Goal: Information Seeking & Learning: Learn about a topic

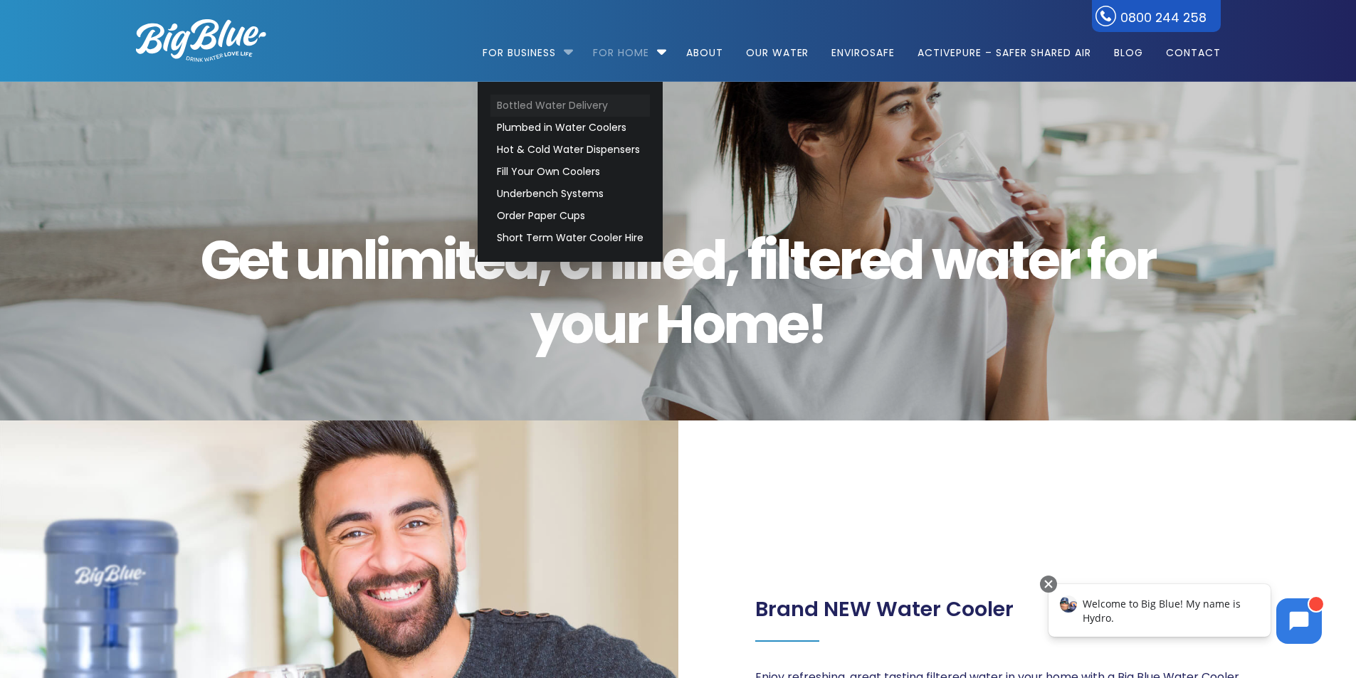
click at [553, 113] on link "Bottled Water Delivery" at bounding box center [569, 106] width 159 height 22
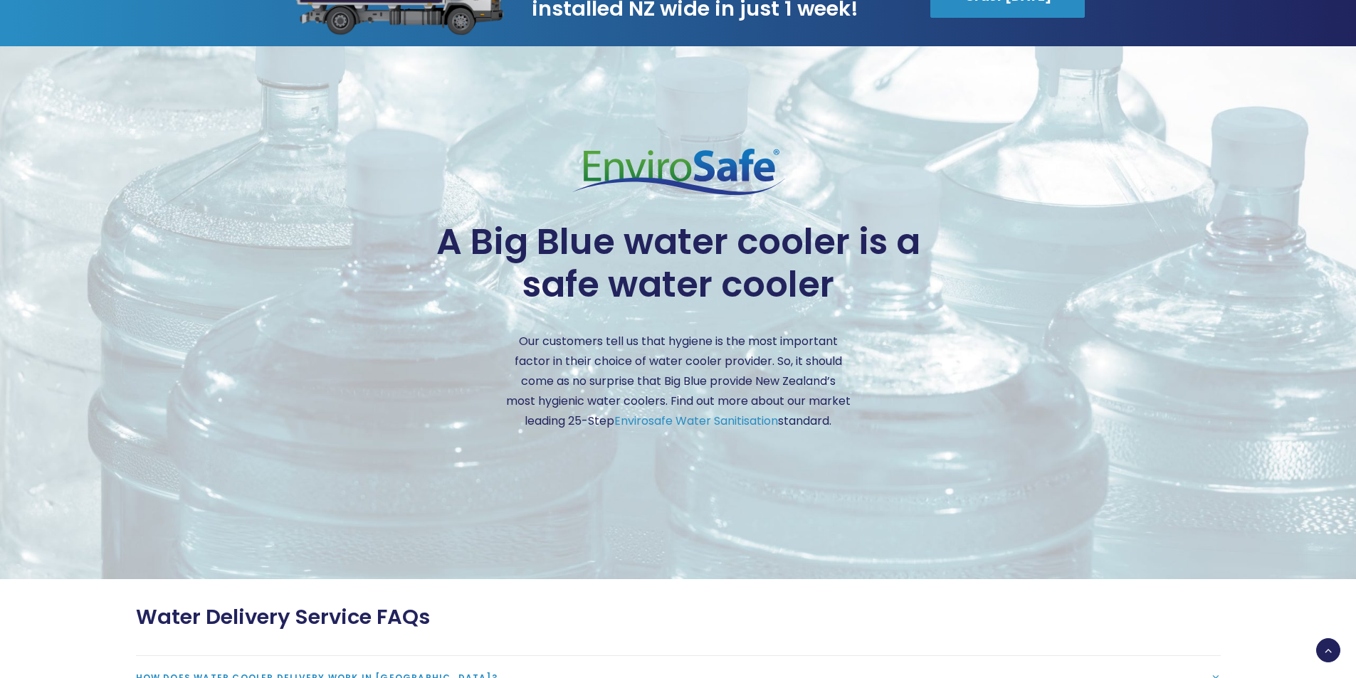
scroll to position [3274, 0]
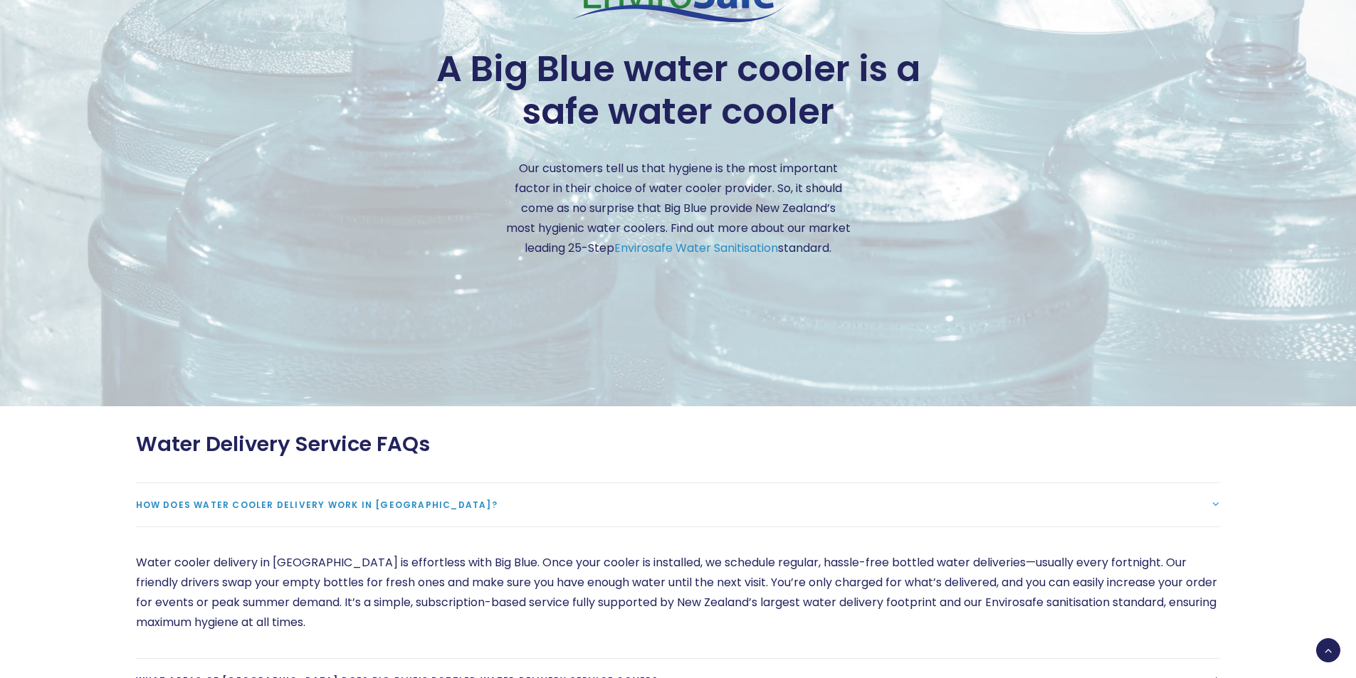
drag, startPoint x: 1075, startPoint y: 459, endPoint x: 934, endPoint y: 436, distance: 142.8
click at [934, 436] on div "Water Delivery Service FAQs" at bounding box center [678, 444] width 1085 height 25
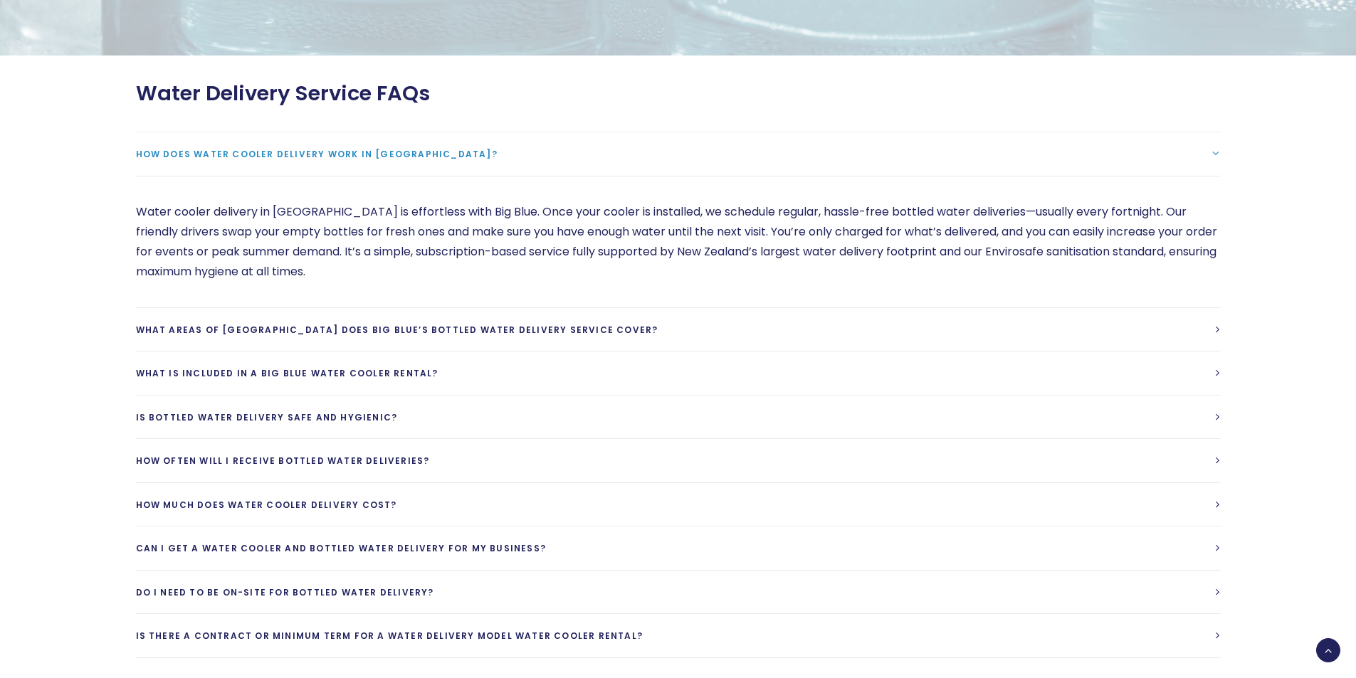
scroll to position [3630, 0]
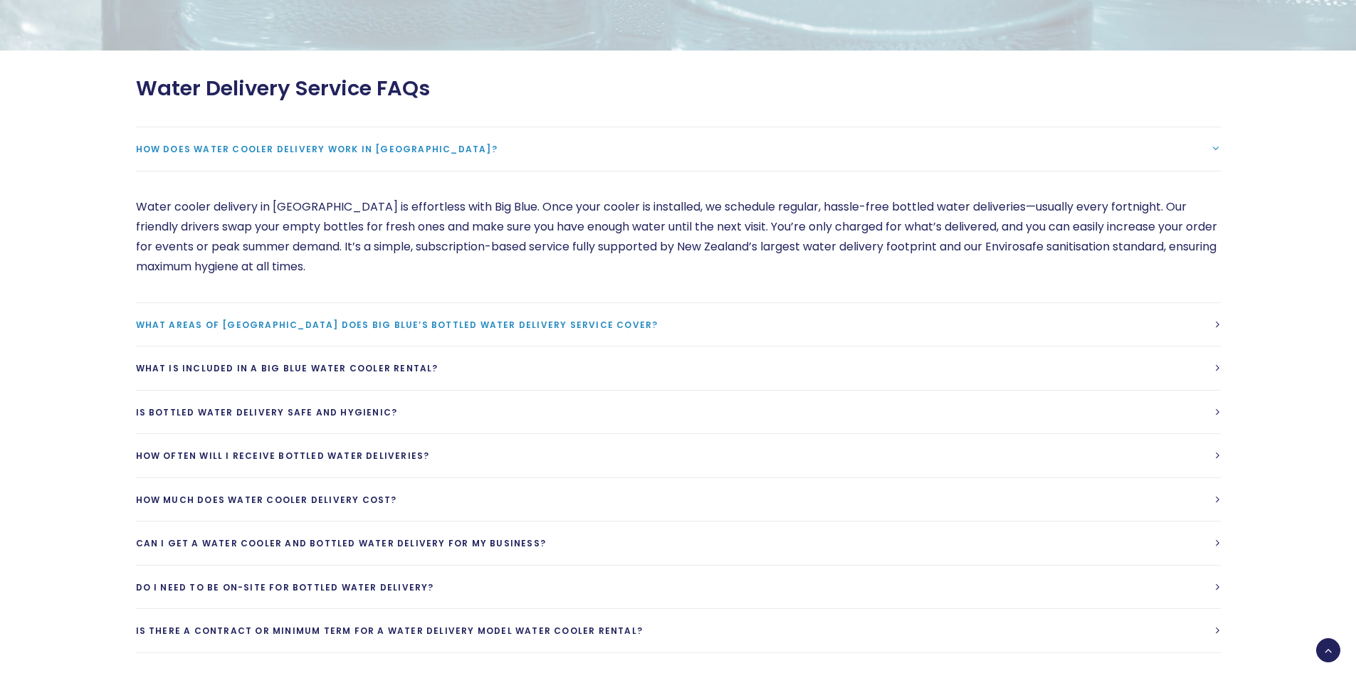
click at [972, 317] on link "What areas of New Zealand does Big Blue’s bottled water delivery service cover?" at bounding box center [678, 324] width 1085 height 43
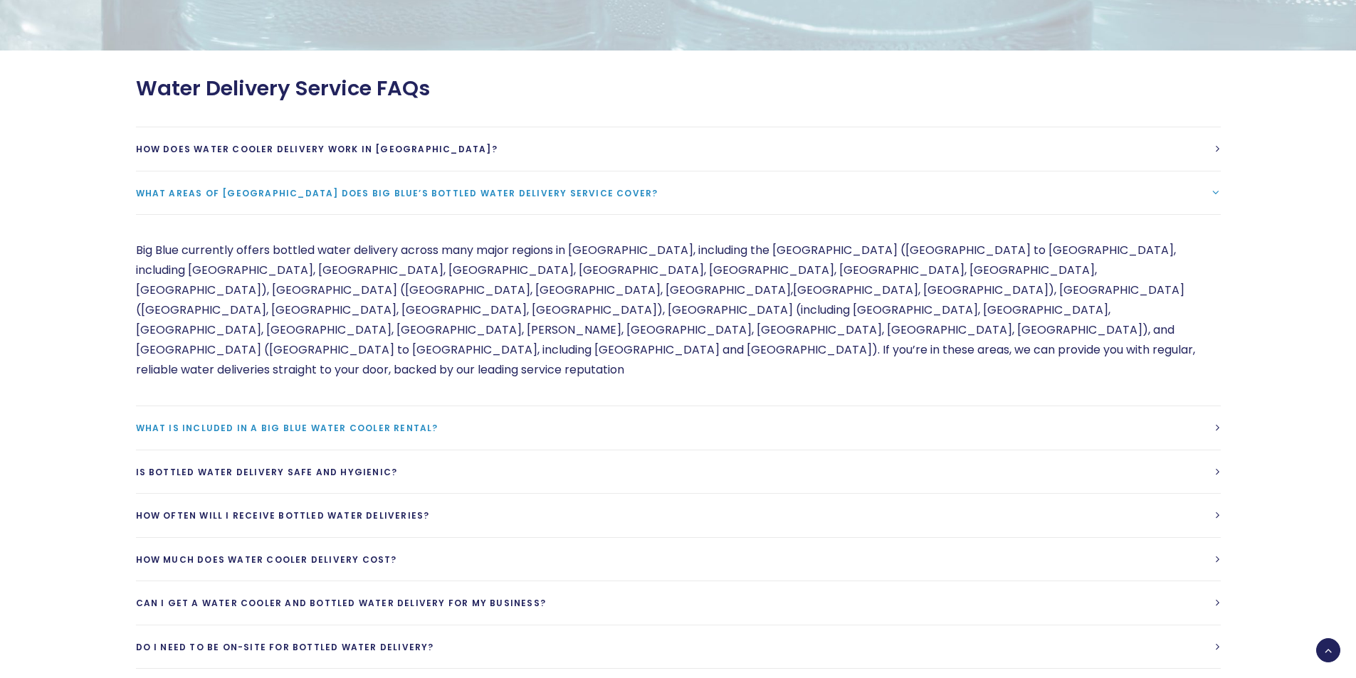
click at [572, 406] on link "What is included in a Big Blue Water cooler rental?" at bounding box center [678, 427] width 1085 height 43
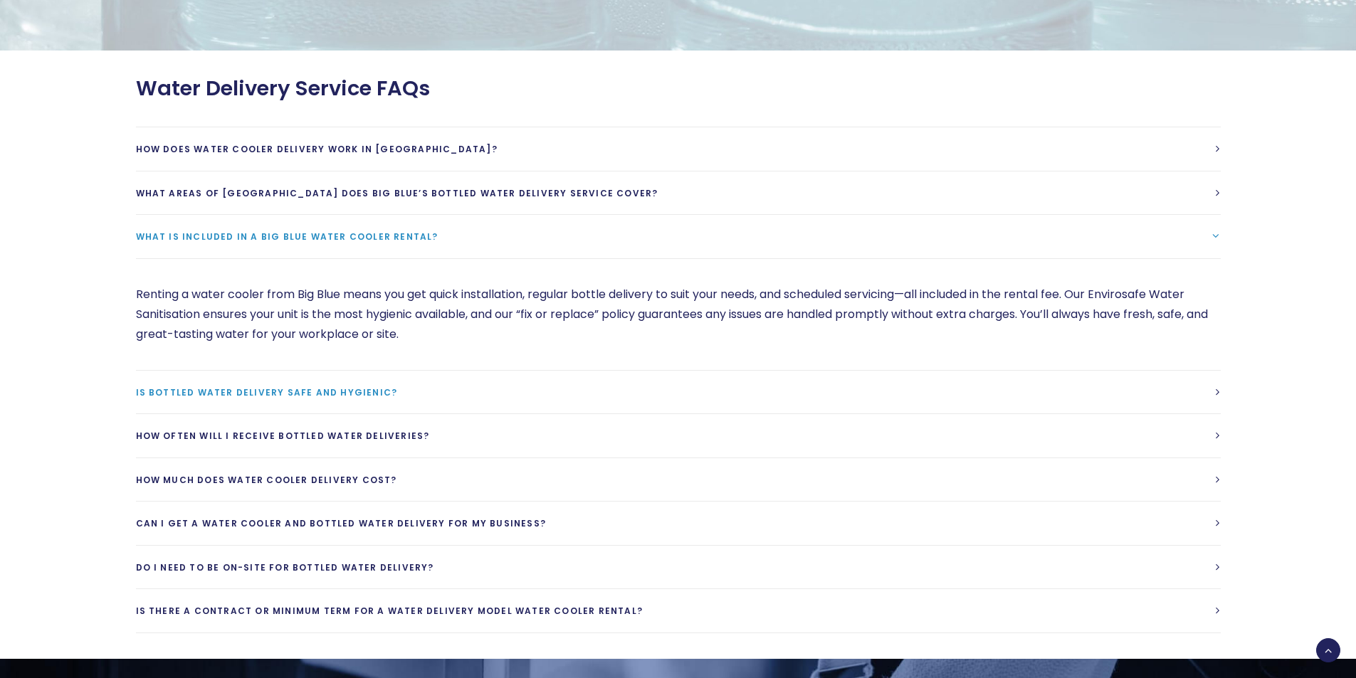
click at [629, 387] on link "Is bottled water delivery safe and hygienic?" at bounding box center [678, 392] width 1085 height 43
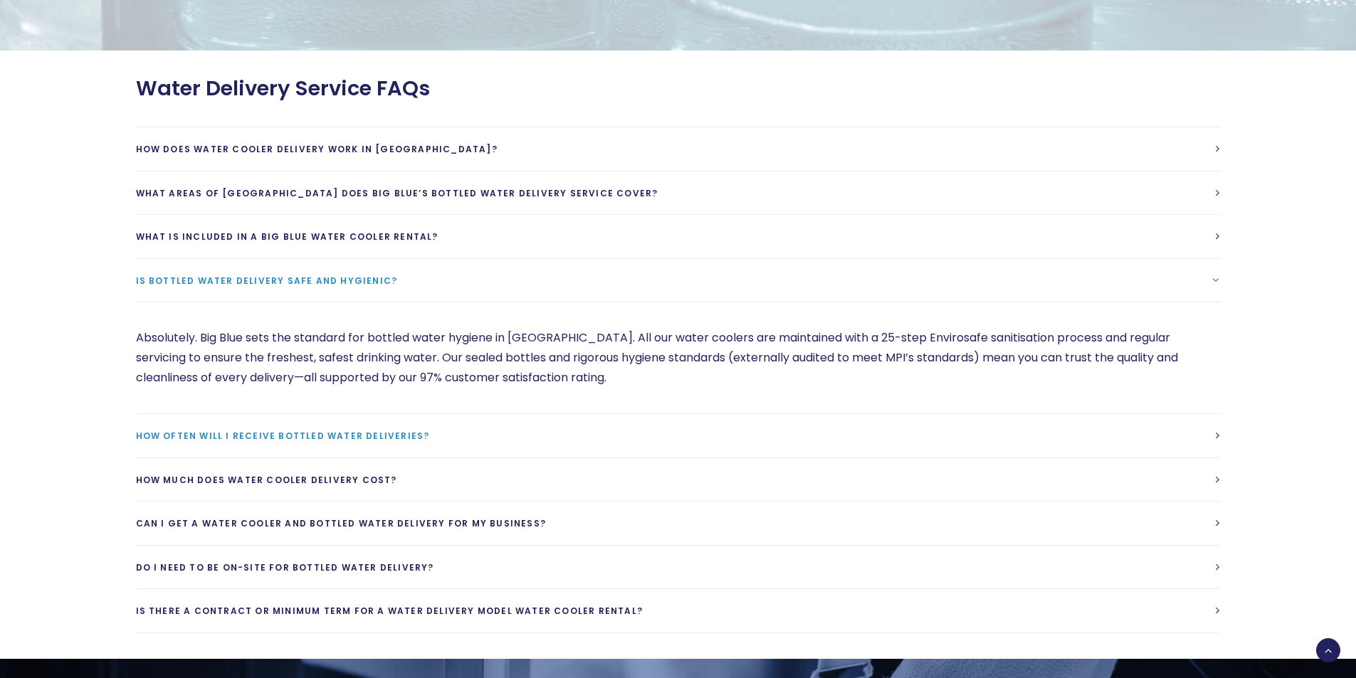
click at [618, 430] on link "How often will I receive bottled water deliveries?" at bounding box center [678, 435] width 1085 height 43
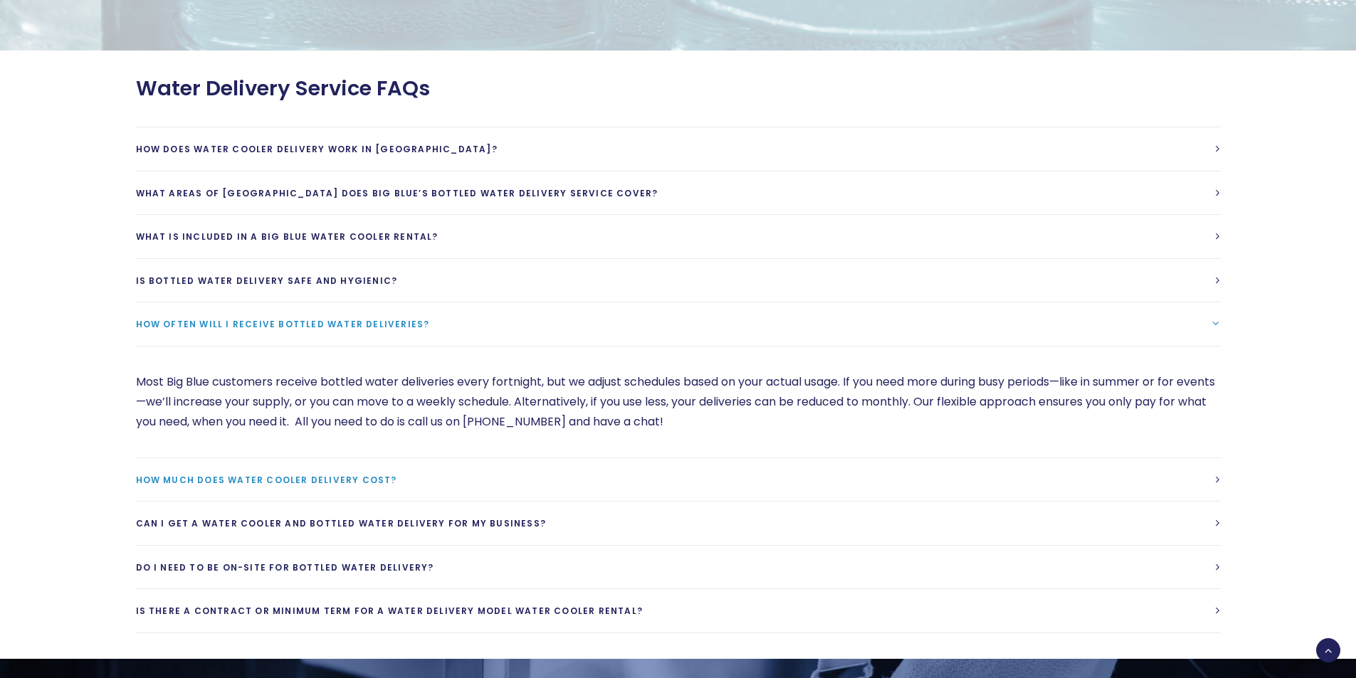
click at [654, 469] on link "How much does water cooler delivery cost?" at bounding box center [678, 479] width 1085 height 43
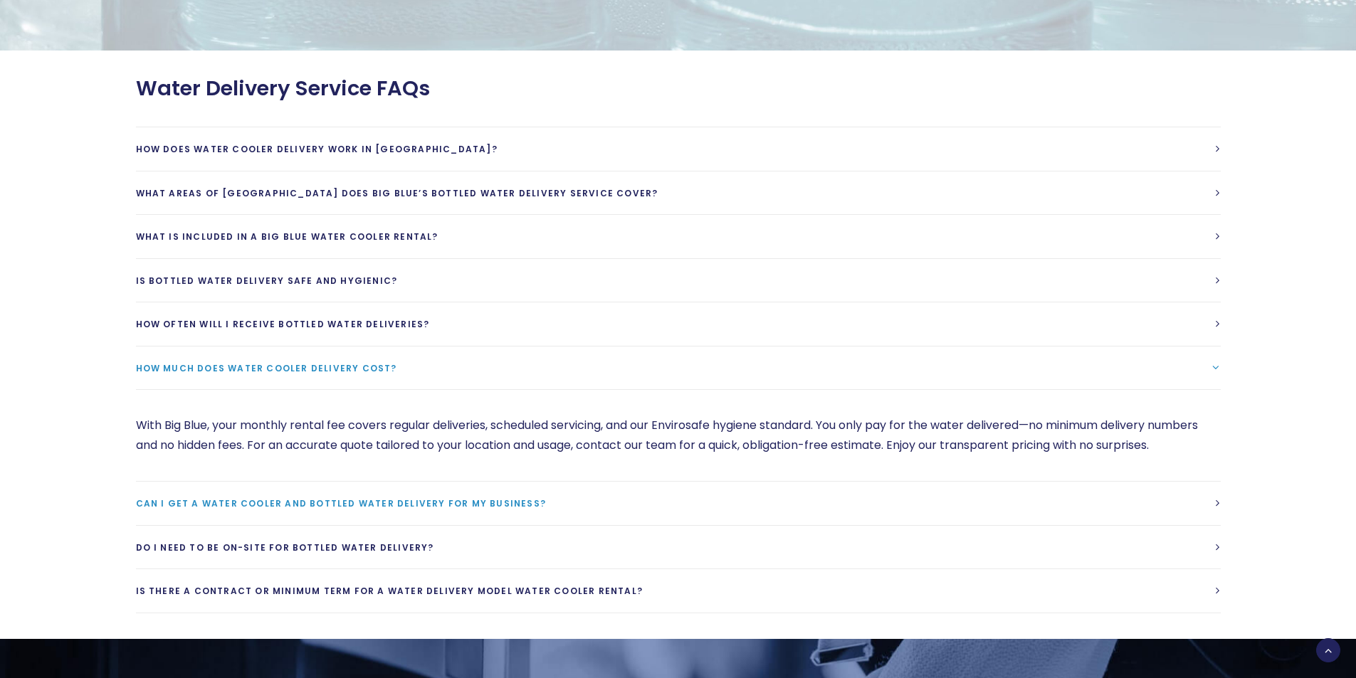
click at [653, 498] on link "Can I get a water cooler and bottled water delivery for my business?" at bounding box center [678, 503] width 1085 height 43
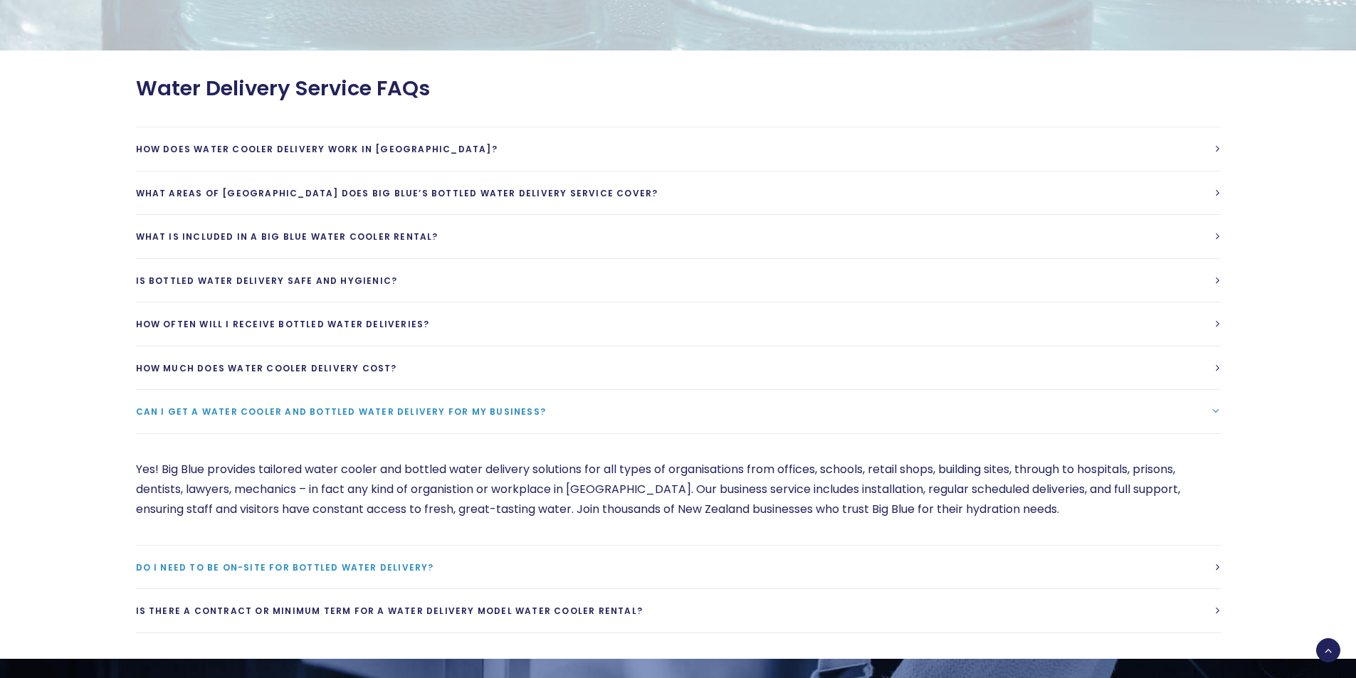
click at [643, 561] on link "Do I need to be on-site for bottled water delivery?" at bounding box center [678, 567] width 1085 height 43
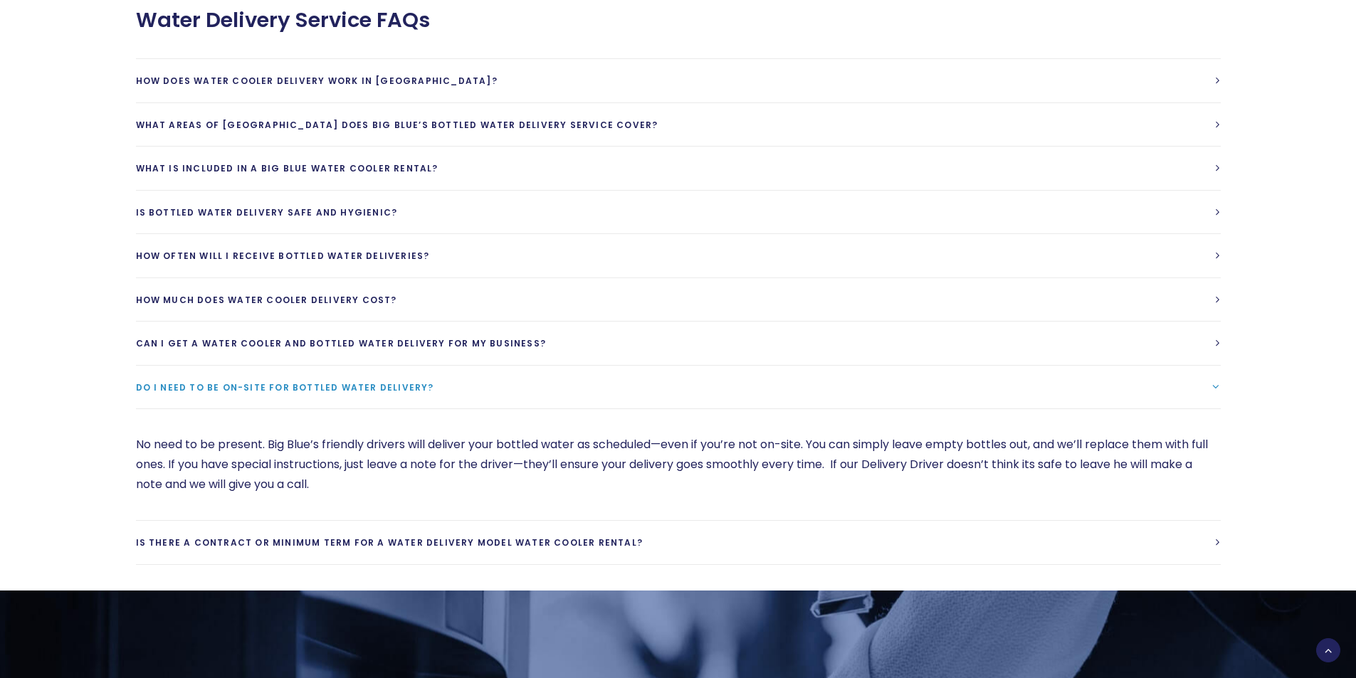
scroll to position [3844, 0]
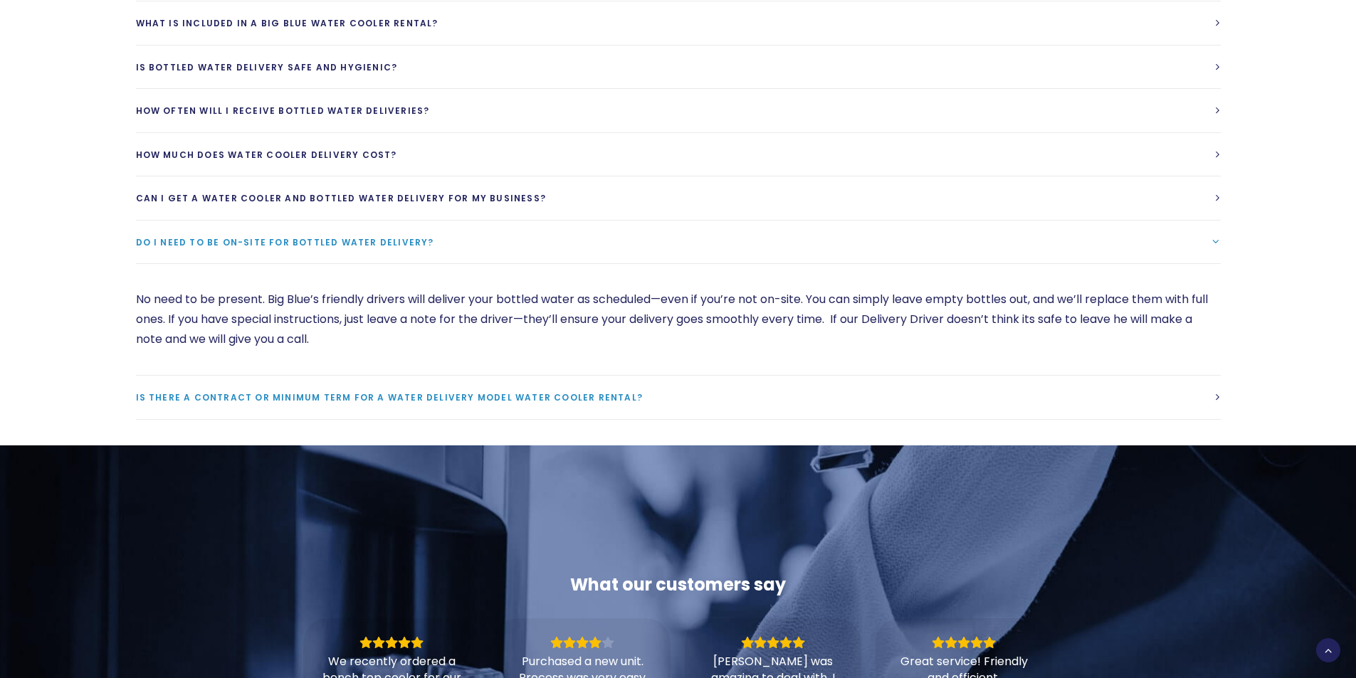
click at [763, 401] on link "Is there a contract or minimum term for a water delivery model water cooler ren…" at bounding box center [678, 397] width 1085 height 43
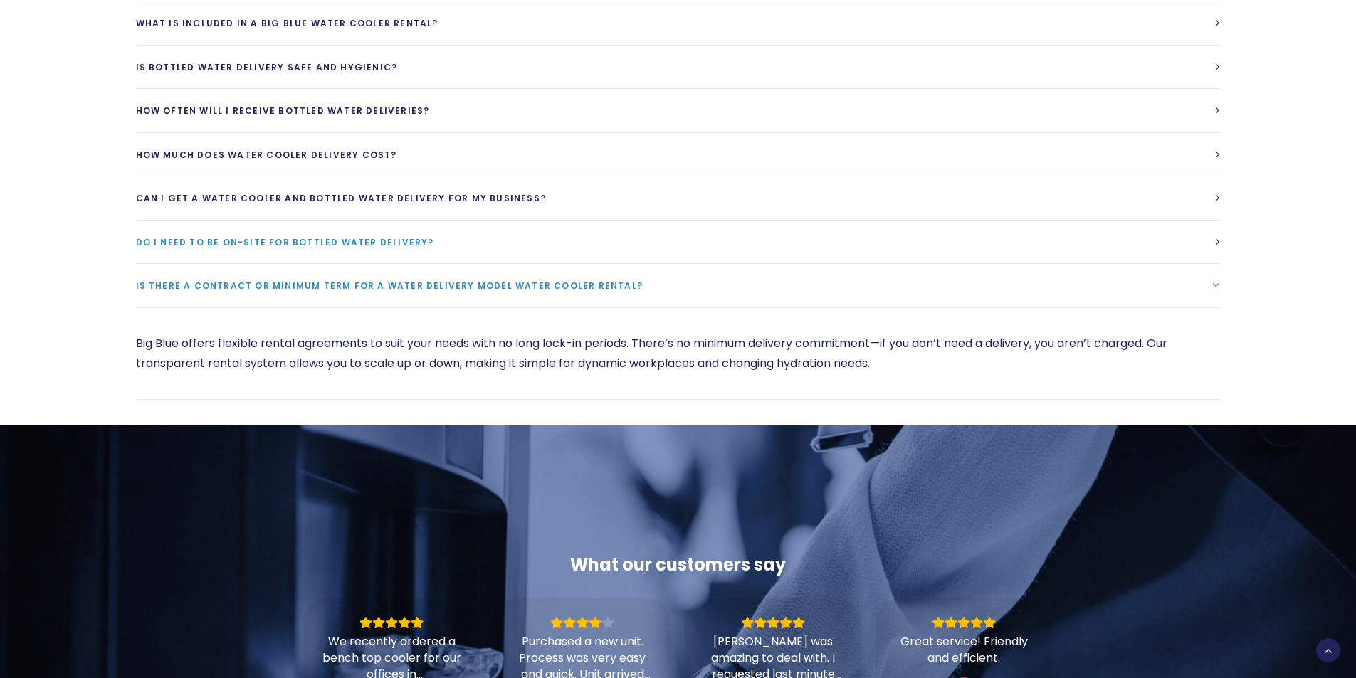
click at [714, 254] on link "Do I need to be on-site for bottled water delivery?" at bounding box center [678, 242] width 1085 height 43
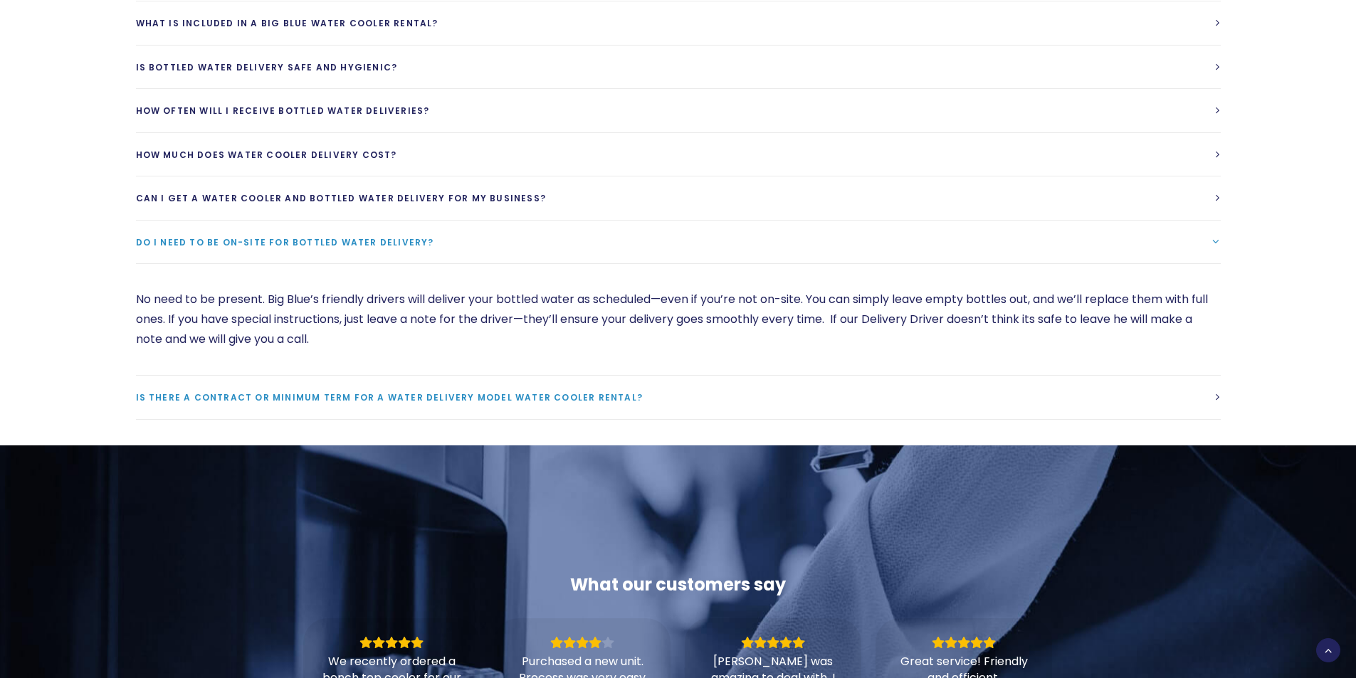
click at [726, 406] on link "Is there a contract or minimum term for a water delivery model water cooler ren…" at bounding box center [678, 397] width 1085 height 43
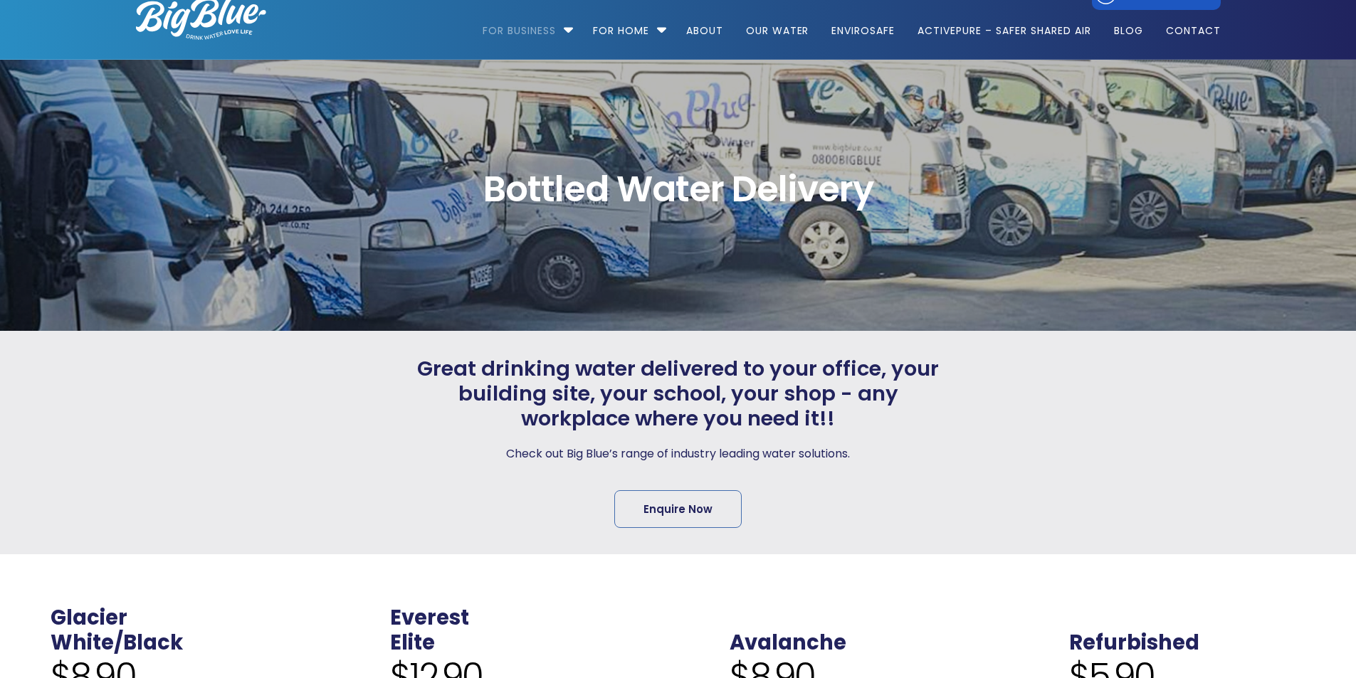
scroll to position [0, 0]
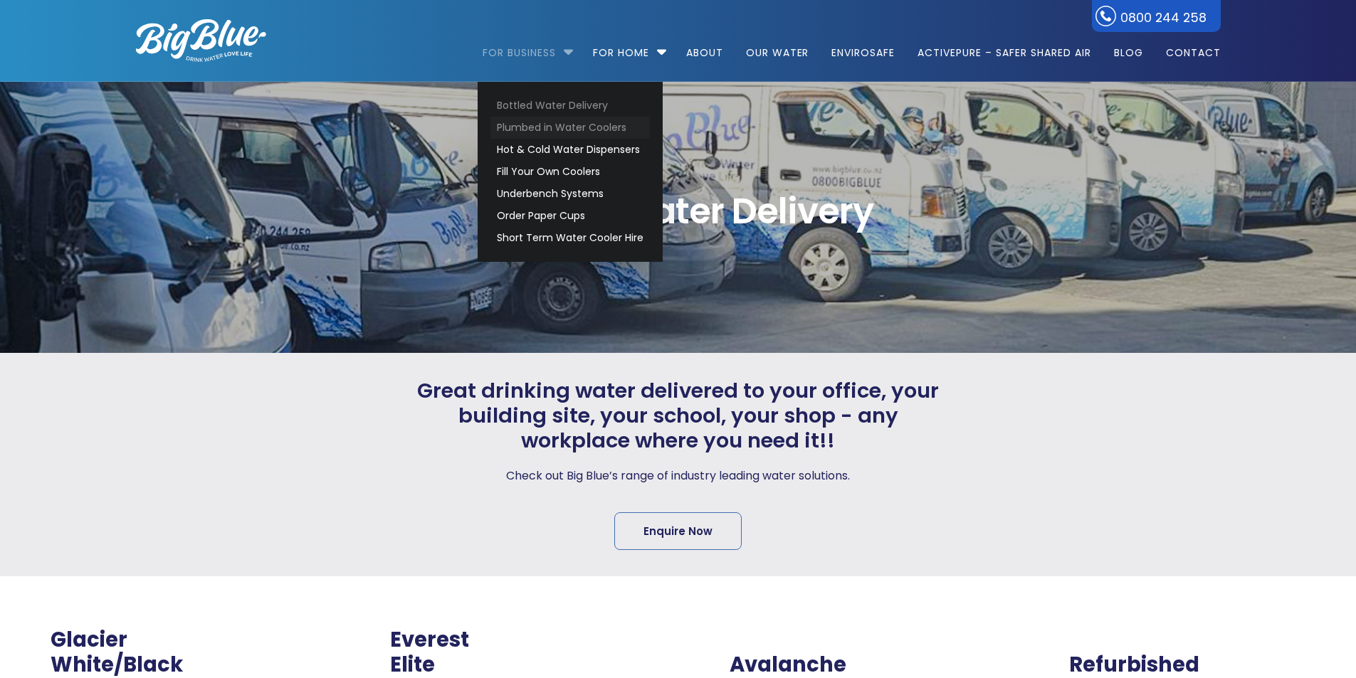
click at [547, 120] on link "Plumbed in Water Coolers" at bounding box center [569, 128] width 159 height 22
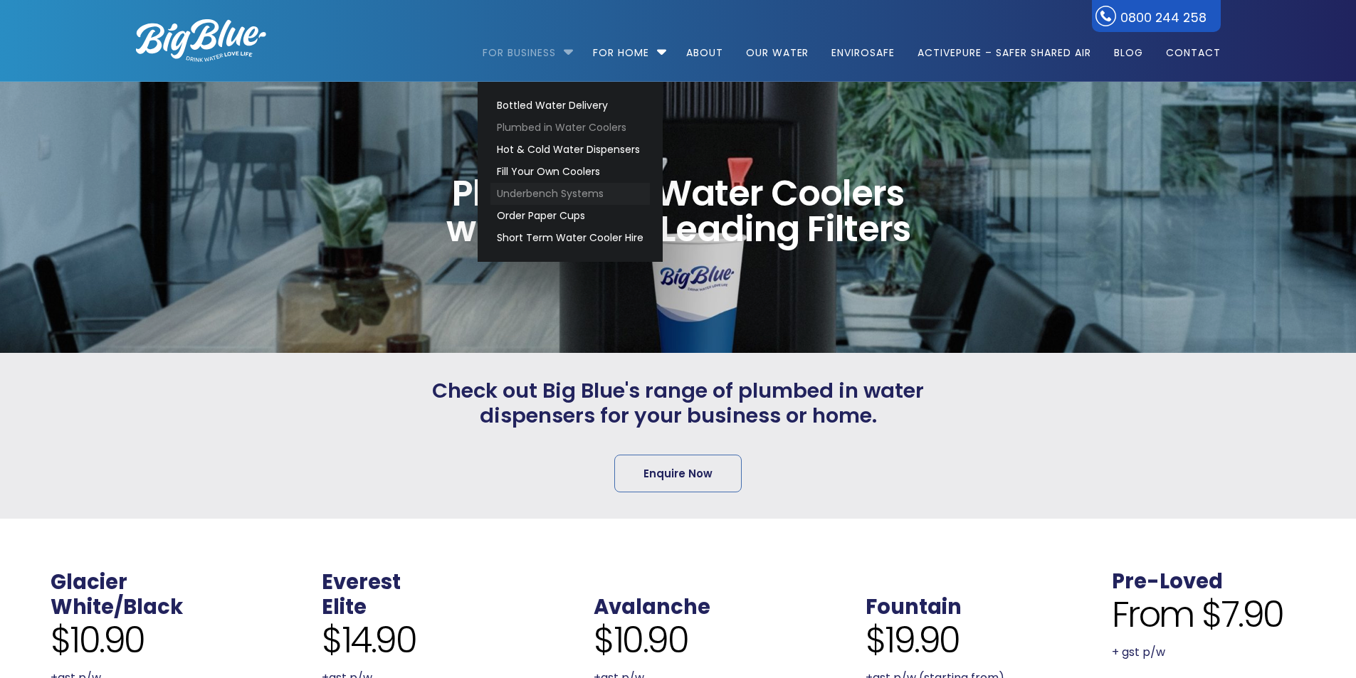
click at [532, 192] on link "Underbench Systems" at bounding box center [569, 194] width 159 height 22
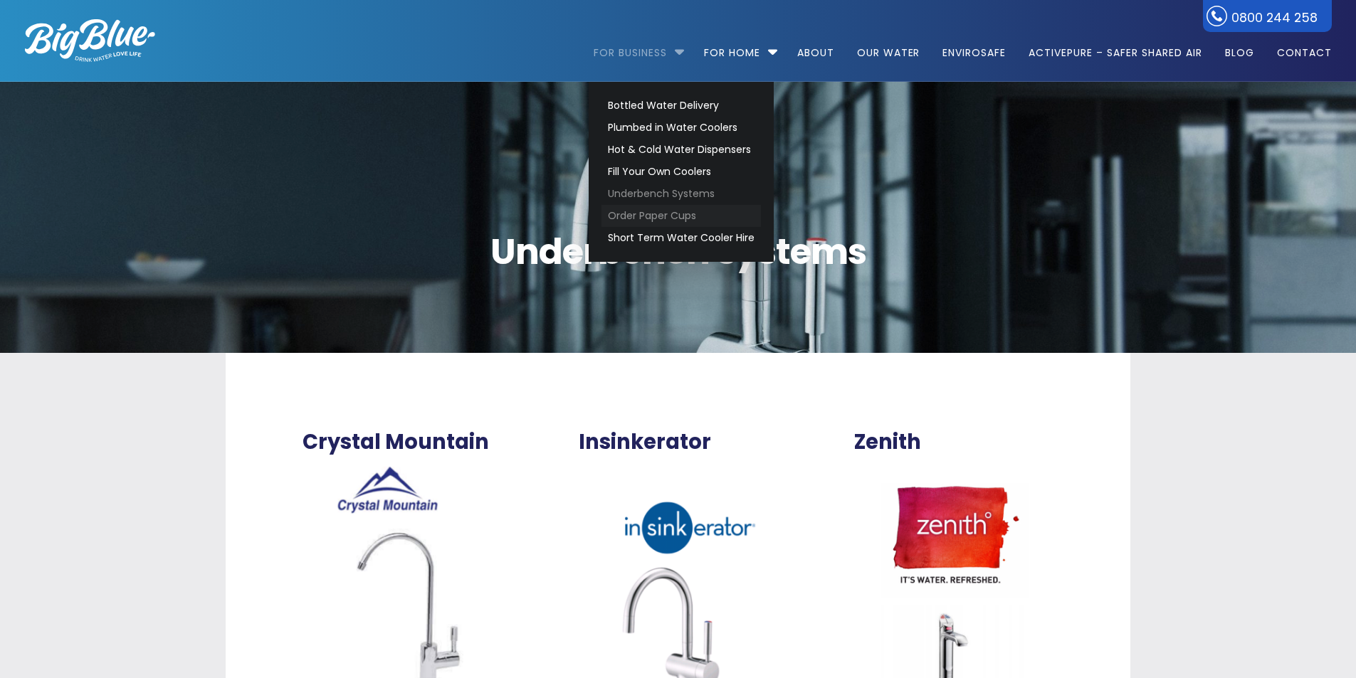
click at [651, 219] on link "Order Paper Cups" at bounding box center [680, 216] width 159 height 22
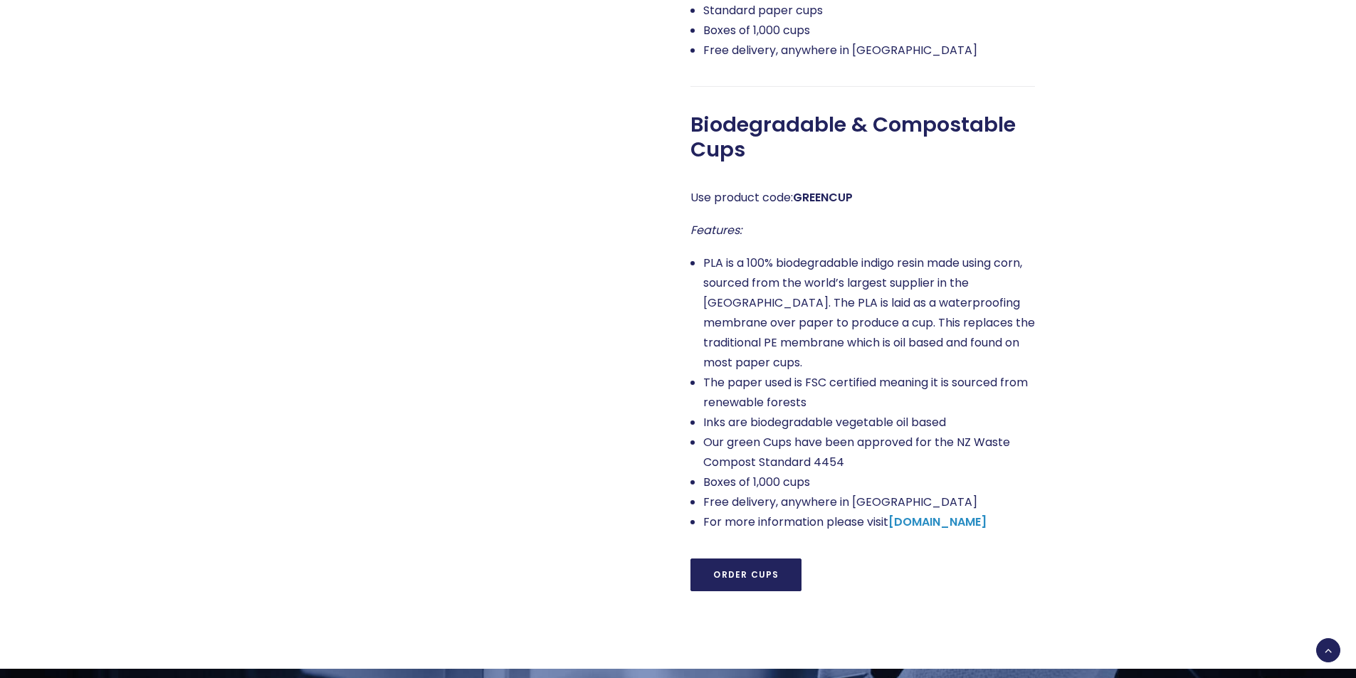
scroll to position [898, 0]
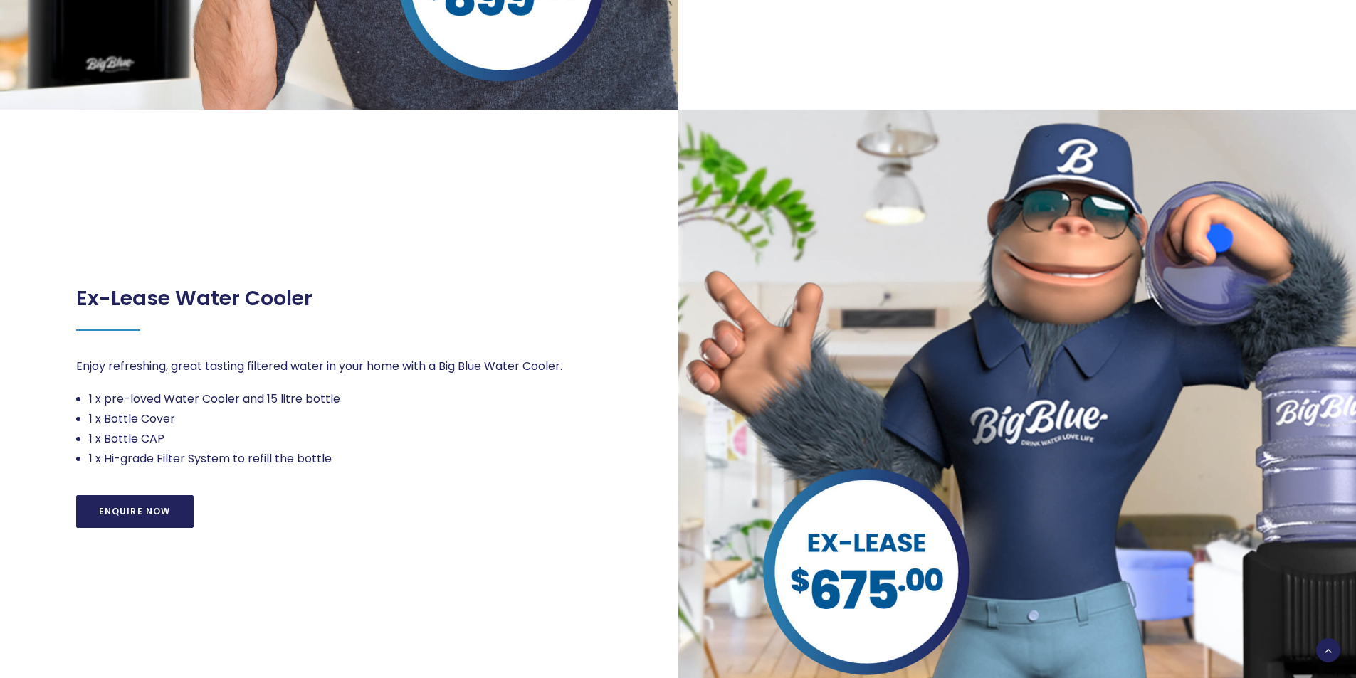
scroll to position [1068, 0]
